Goal: Browse casually: Explore the website without a specific task or goal

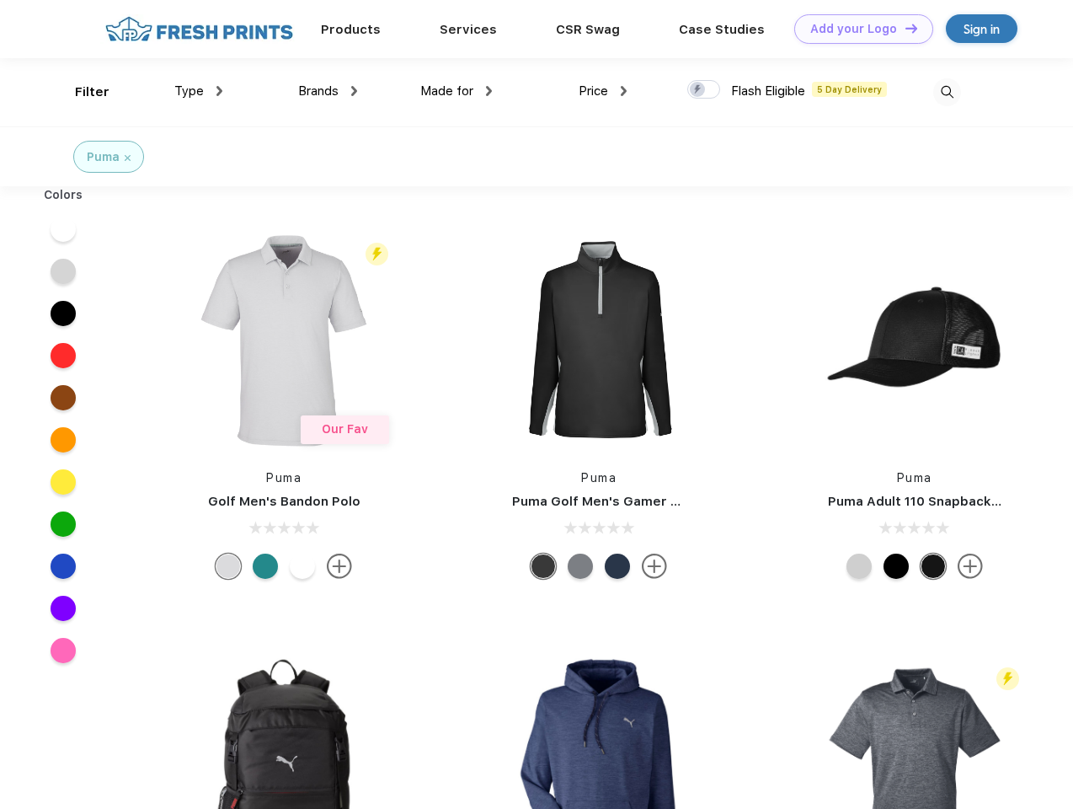
scroll to position [1, 0]
click at [858, 29] on link "Add your Logo Design Tool" at bounding box center [864, 28] width 139 height 29
click at [0, 0] on div "Design Tool" at bounding box center [0, 0] width 0 height 0
click at [904, 28] on link "Add your Logo Design Tool" at bounding box center [864, 28] width 139 height 29
click at [81, 92] on div "Filter" at bounding box center [92, 92] width 35 height 19
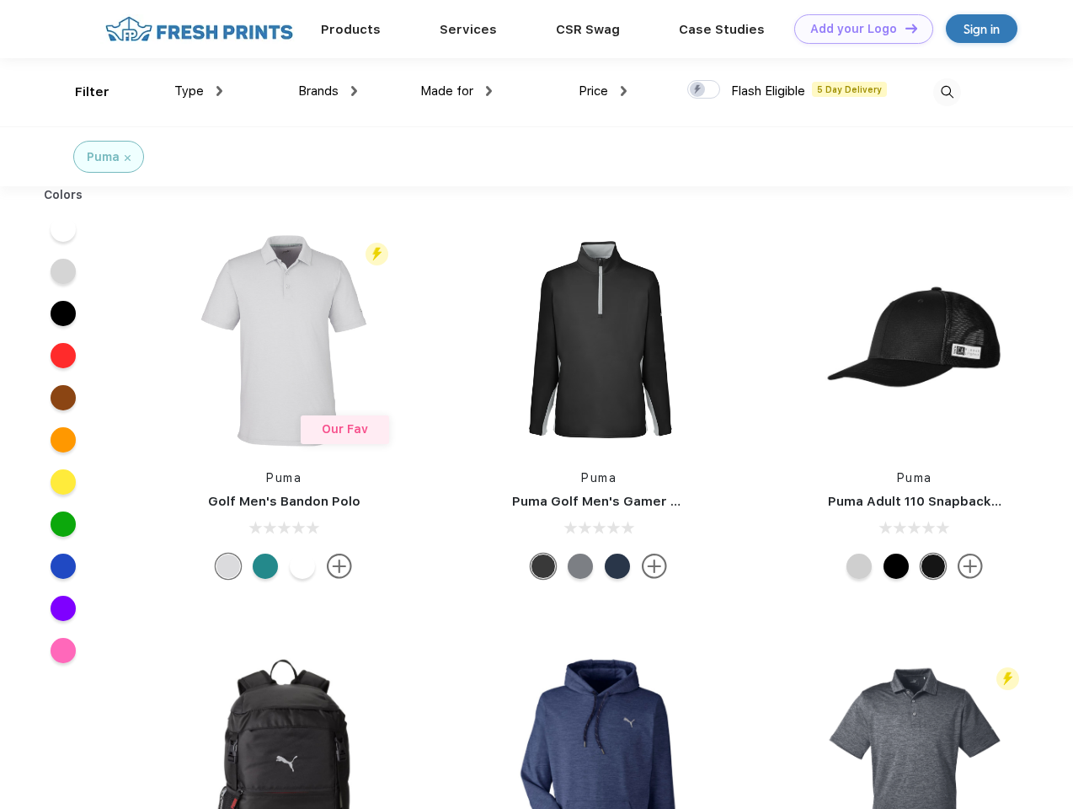
click at [199, 91] on span "Type" at bounding box center [188, 90] width 29 height 15
click at [328, 91] on span "Brands" at bounding box center [318, 90] width 40 height 15
click at [457, 91] on span "Made for" at bounding box center [446, 90] width 53 height 15
click at [603, 91] on span "Price" at bounding box center [593, 90] width 29 height 15
click at [704, 90] on div at bounding box center [704, 89] width 33 height 19
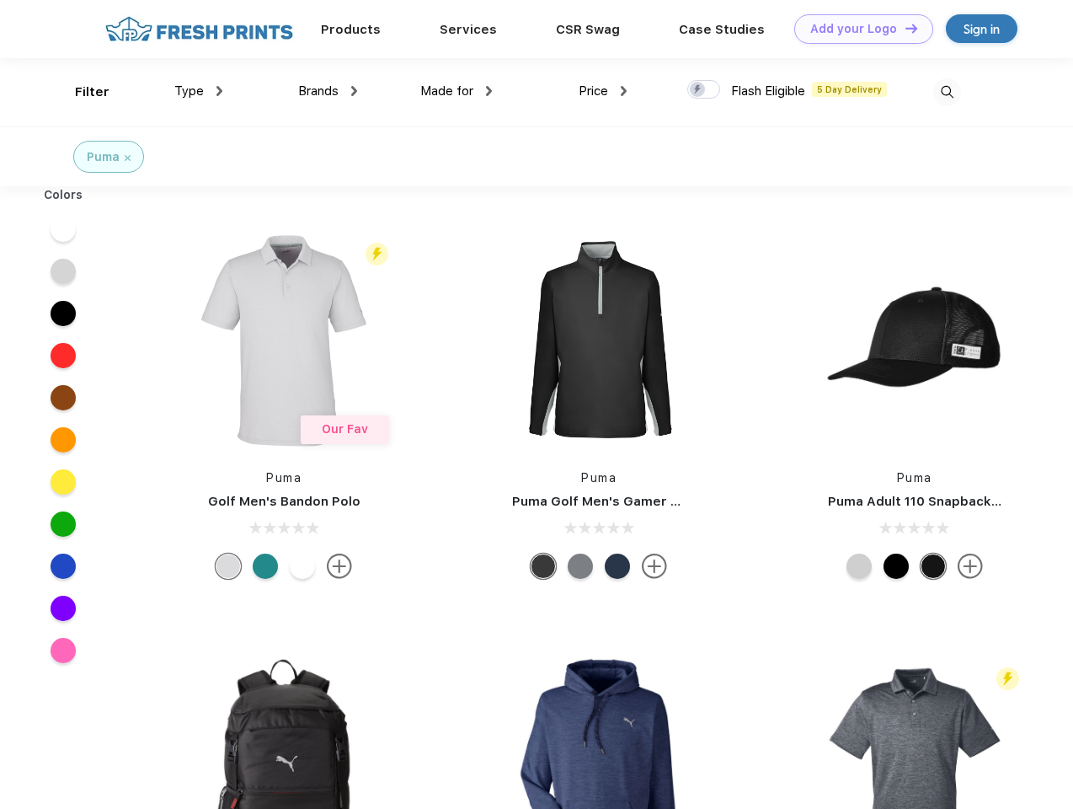
click at [698, 90] on input "checkbox" at bounding box center [693, 84] width 11 height 11
click at [947, 92] on img at bounding box center [948, 92] width 28 height 28
